Goal: Information Seeking & Learning: Learn about a topic

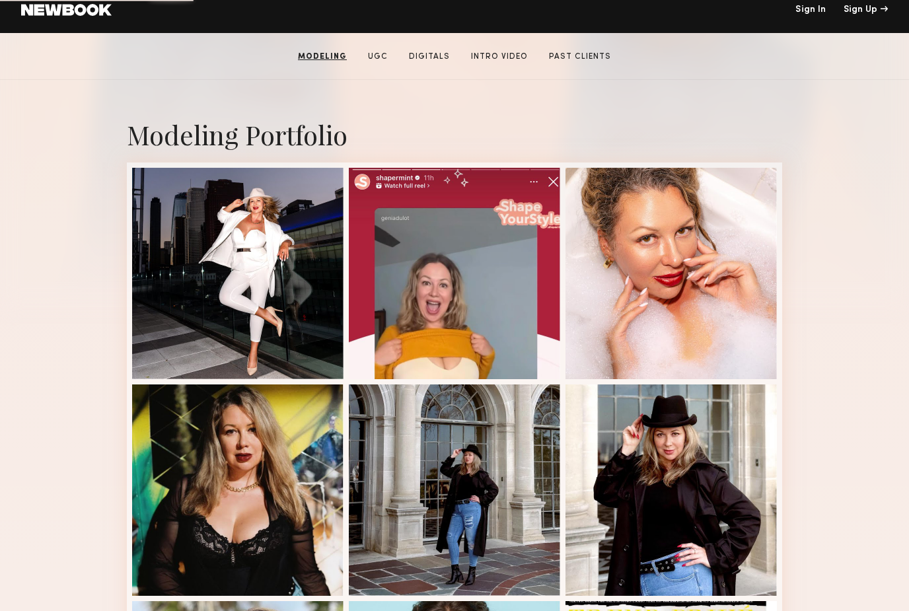
scroll to position [225, 0]
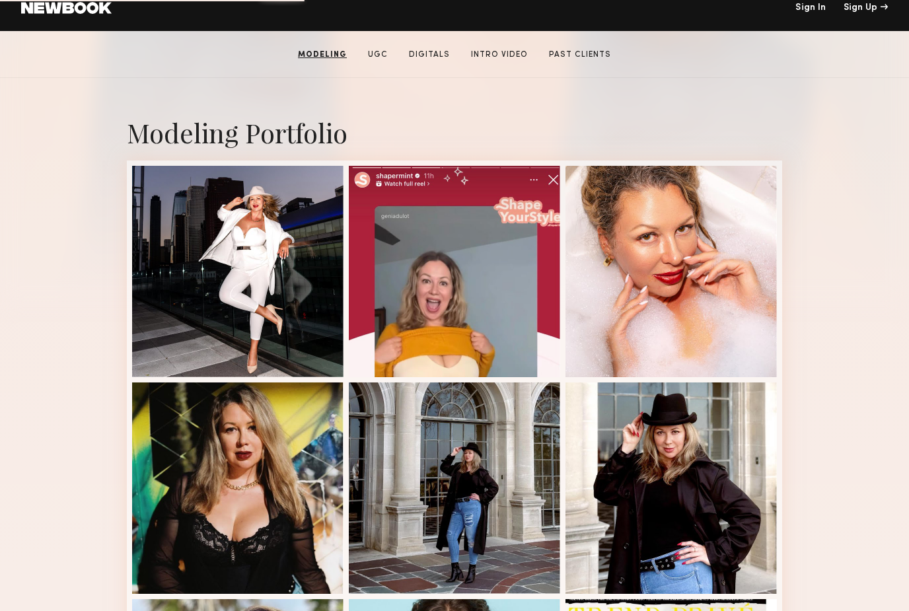
click at [516, 339] on div at bounding box center [454, 271] width 211 height 211
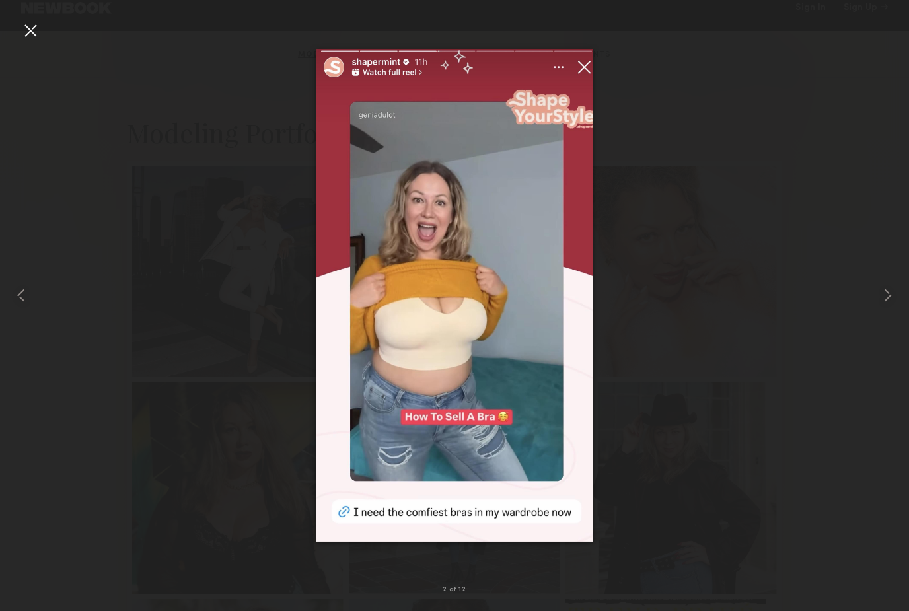
click at [36, 36] on div at bounding box center [30, 30] width 21 height 21
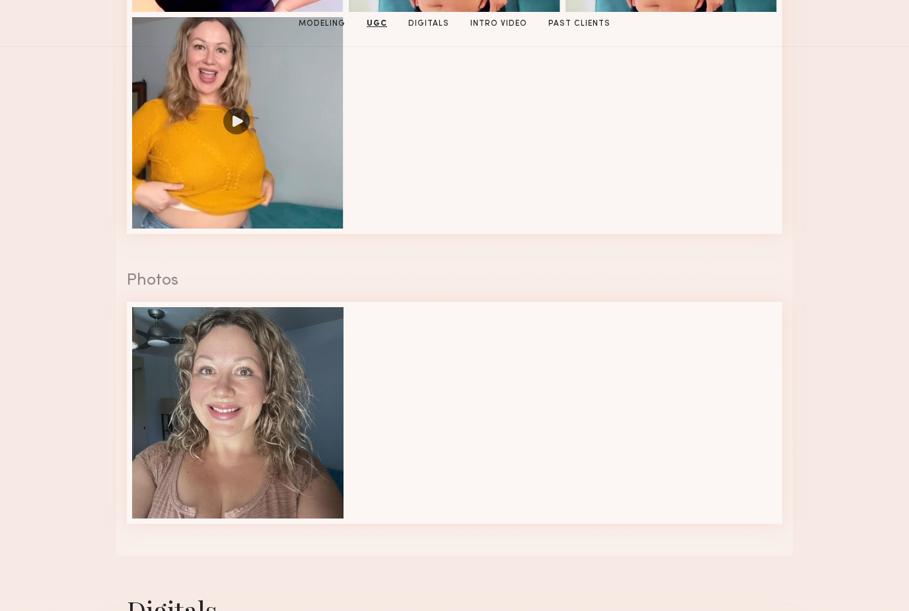
scroll to position [1637, 0]
click at [172, 456] on div at bounding box center [237, 412] width 211 height 211
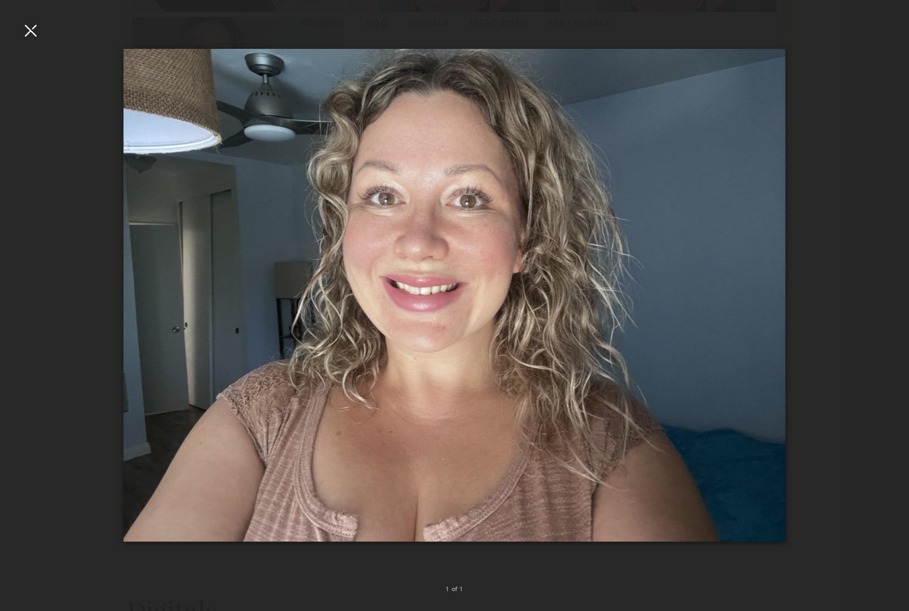
click at [34, 31] on div at bounding box center [30, 30] width 21 height 21
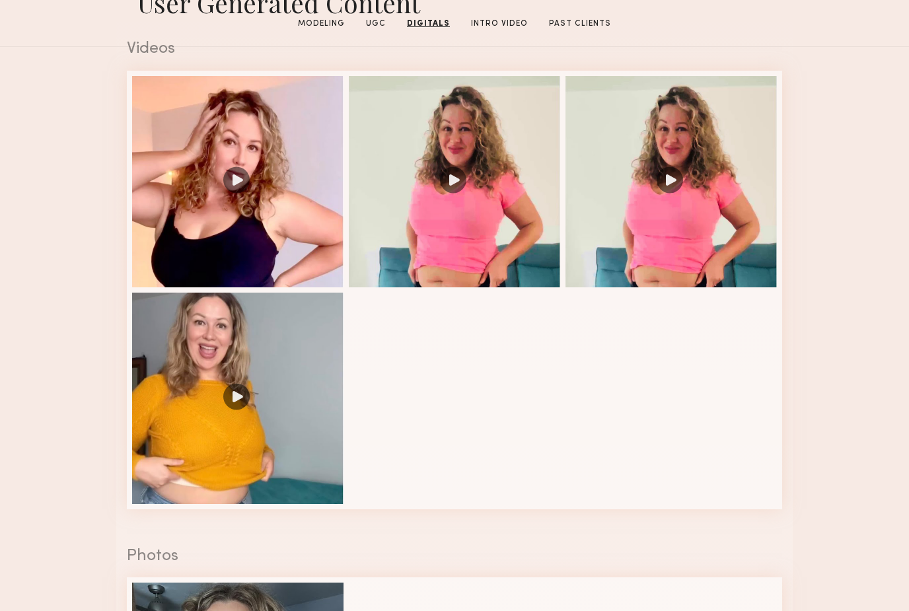
scroll to position [1327, 0]
